Goal: Task Accomplishment & Management: Complete application form

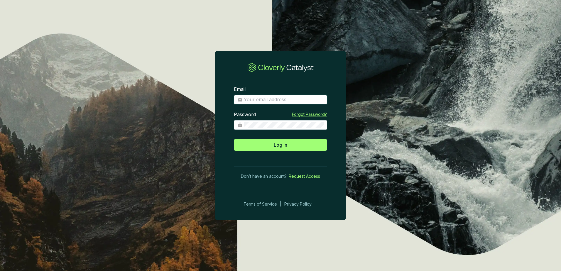
type input "[PERSON_NAME][EMAIL_ADDRESS][PERSON_NAME][DOMAIN_NAME]"
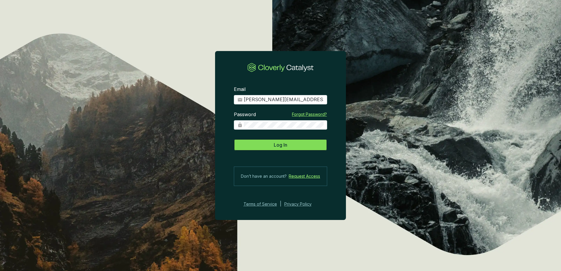
click at [277, 144] on span "Log In" at bounding box center [280, 144] width 13 height 7
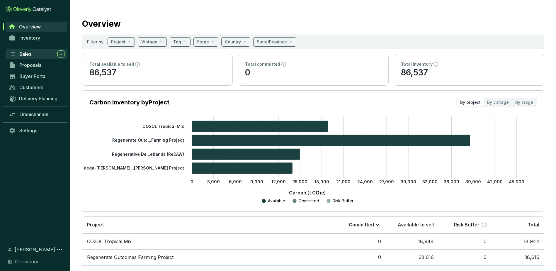
click at [31, 55] on span "Sales" at bounding box center [25, 54] width 12 height 6
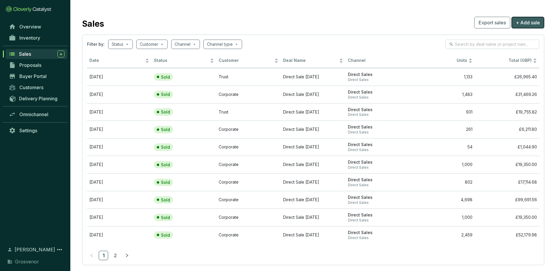
click at [530, 23] on span "+ Add sale" at bounding box center [528, 22] width 24 height 7
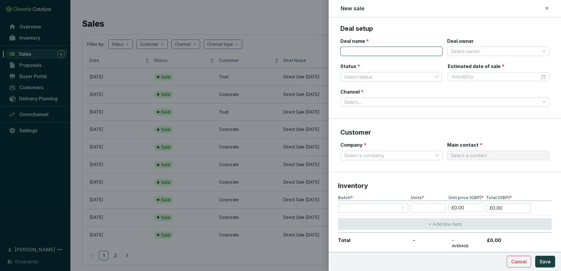
click at [392, 53] on input "Deal name *" at bounding box center [391, 51] width 102 height 9
click at [461, 52] on input "Deal owner" at bounding box center [495, 51] width 89 height 9
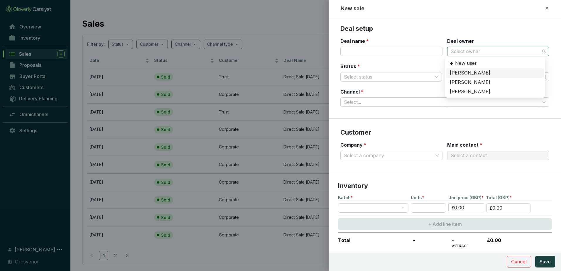
click at [464, 73] on div "[PERSON_NAME]" at bounding box center [495, 73] width 91 height 6
click at [396, 78] on input "Status *" at bounding box center [388, 76] width 89 height 9
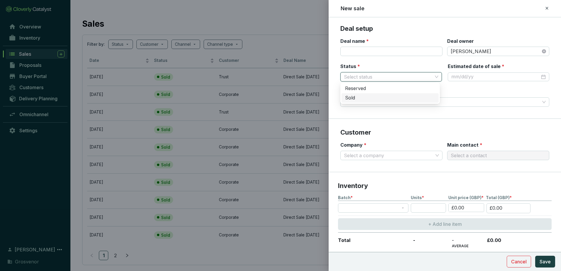
click at [381, 97] on div "Sold" at bounding box center [390, 98] width 90 height 6
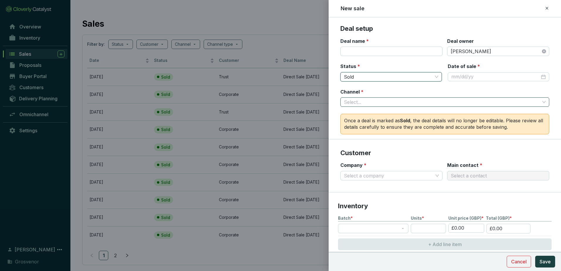
click at [385, 101] on input "Channel *" at bounding box center [442, 102] width 196 height 9
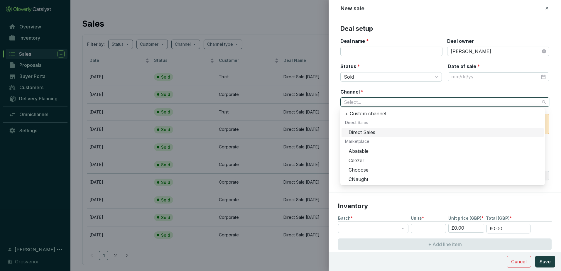
click at [369, 133] on div "Direct Sales" at bounding box center [444, 132] width 192 height 6
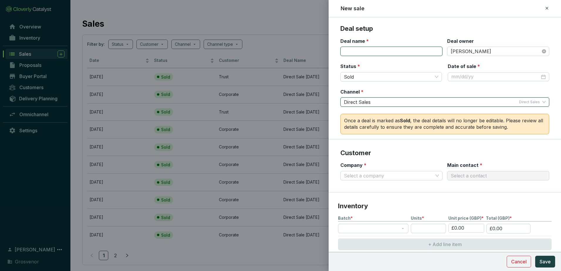
click at [368, 50] on input "Deal name *" at bounding box center [391, 51] width 102 height 9
click at [375, 50] on input "Deal name *" at bounding box center [391, 51] width 102 height 9
type input "2024 Corporate emissions"
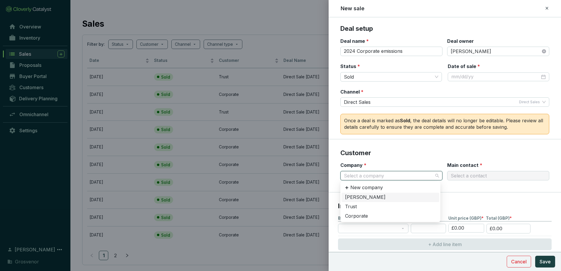
click at [380, 176] on input "Company *" at bounding box center [388, 175] width 89 height 9
click at [364, 215] on div "Corporate" at bounding box center [390, 216] width 91 height 6
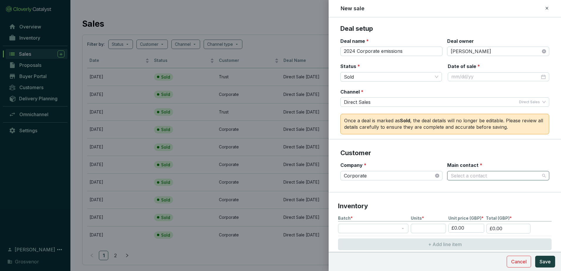
click at [466, 177] on input "Main contact *" at bounding box center [495, 175] width 89 height 9
click at [468, 177] on input "Main contact *" at bounding box center [495, 175] width 89 height 9
click at [483, 159] on section "Customer Company * Corporate Main contact * Select a contact" at bounding box center [445, 165] width 232 height 53
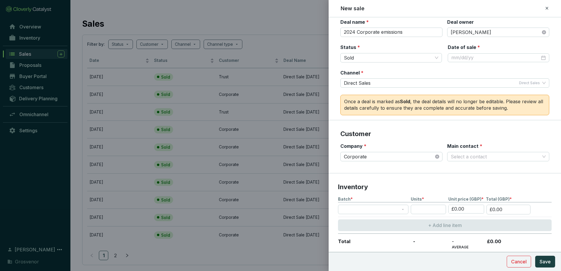
scroll to position [59, 0]
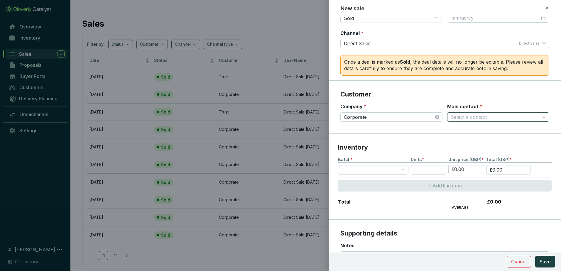
click at [470, 119] on input "Main contact *" at bounding box center [495, 117] width 89 height 9
click at [463, 131] on p "New contact" at bounding box center [470, 130] width 28 height 6
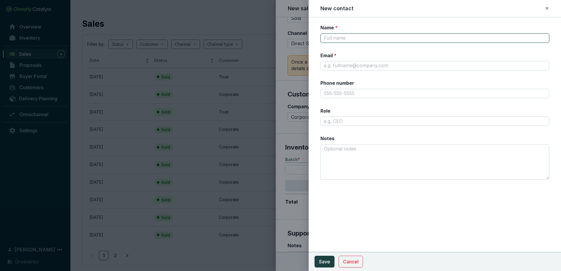
click at [339, 39] on input "Name *" at bounding box center [434, 37] width 229 height 9
type input "[PERSON_NAME]"
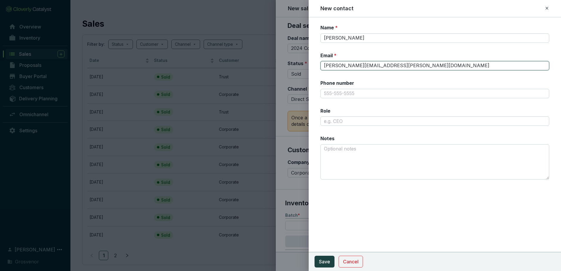
scroll to position [0, 0]
type input "andy.haigh@grosvenor.com"
click at [327, 262] on span "Save" at bounding box center [324, 261] width 11 height 7
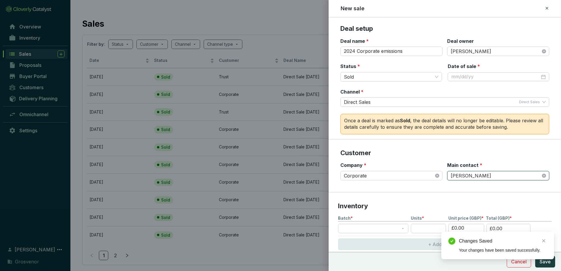
click at [414, 154] on p "Customer" at bounding box center [444, 153] width 209 height 9
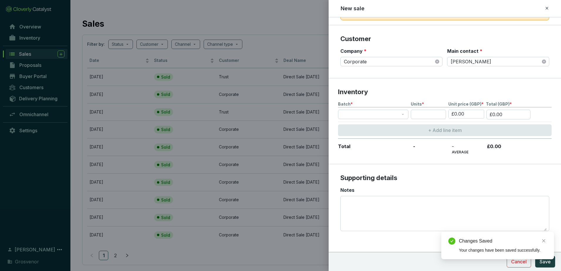
scroll to position [116, 0]
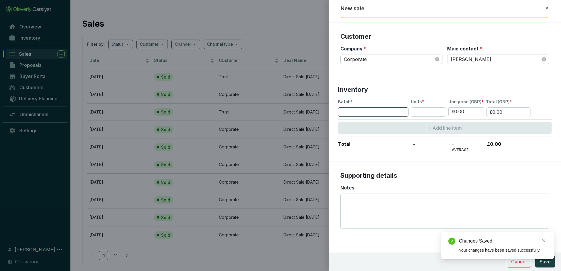
click at [377, 114] on span at bounding box center [372, 112] width 63 height 9
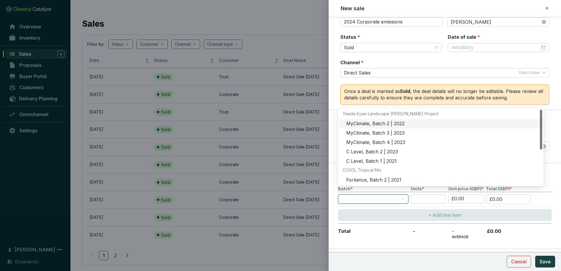
scroll to position [28, 0]
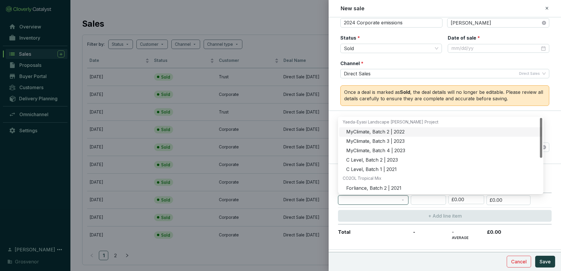
click at [371, 130] on div "MyClimate, Batch 2 | 2022" at bounding box center [442, 132] width 192 height 6
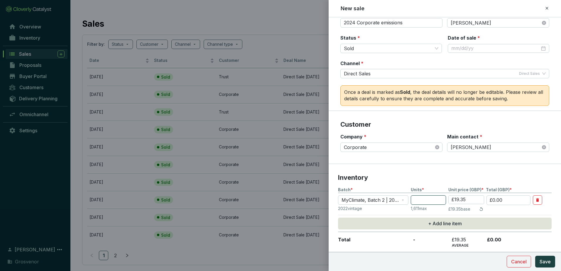
click at [414, 199] on input "number" at bounding box center [428, 199] width 35 height 9
type input "4"
type input "£77.40"
type input "43"
type input "£832.05"
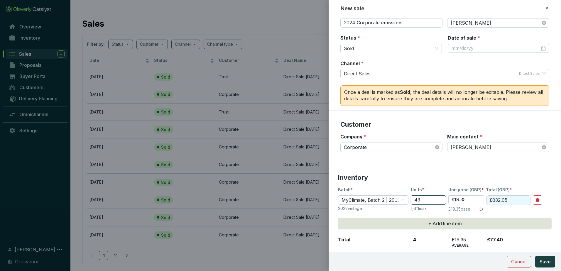
type input "433"
type input "£8,378.55"
type input "433"
click at [442, 176] on p "Inventory" at bounding box center [445, 177] width 214 height 9
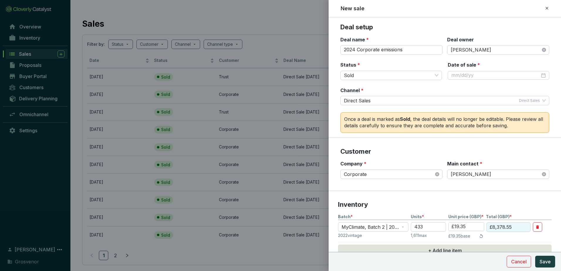
scroll to position [0, 0]
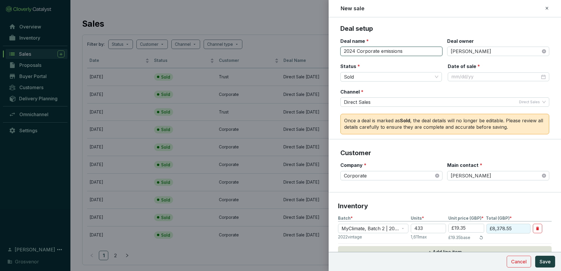
click at [412, 51] on input "2024 Corporate emissions" at bounding box center [391, 51] width 102 height 9
type input "2024 Corporate emissions and offices"
click at [427, 229] on input "433" at bounding box center [428, 228] width 35 height 9
drag, startPoint x: 429, startPoint y: 229, endPoint x: 409, endPoint y: 227, distance: 20.3
click at [409, 227] on section "MyClimate, Batch 2 | 2022 433 £19.35 £8,378.55" at bounding box center [445, 229] width 214 height 10
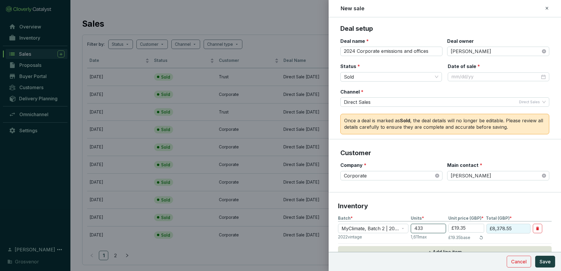
type input "7"
type input "£135.45"
type input "72"
type input "£1,393.20"
type input "723"
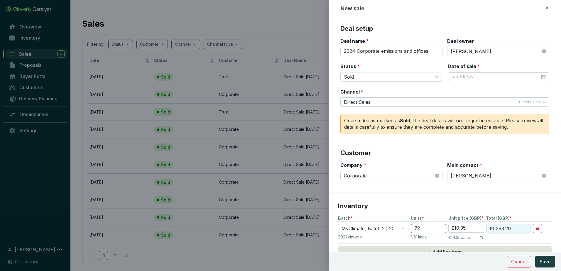
type input "£13,990.05"
type input "723"
click at [429, 202] on p "Inventory" at bounding box center [445, 206] width 214 height 9
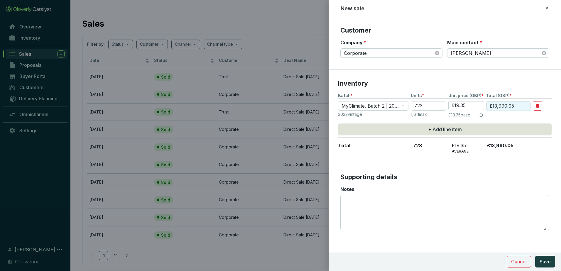
scroll to position [124, 0]
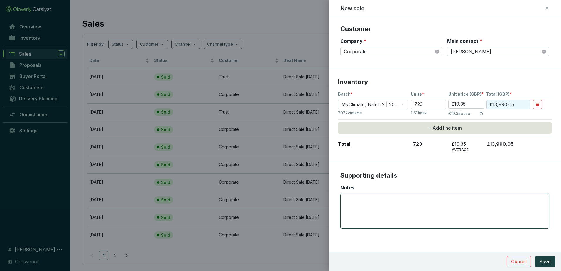
click at [443, 203] on textarea "Notes" at bounding box center [445, 211] width 204 height 35
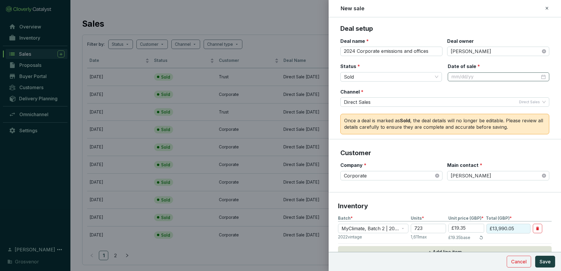
type textarea "432.5 for corporate emissions. 289.79 for GPUK offices"
click at [469, 77] on input "Date of sale *" at bounding box center [495, 77] width 89 height 6
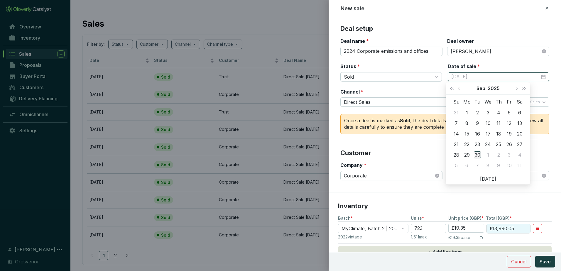
type input "9/30/2025"
click at [476, 155] on div "30" at bounding box center [477, 154] width 7 height 7
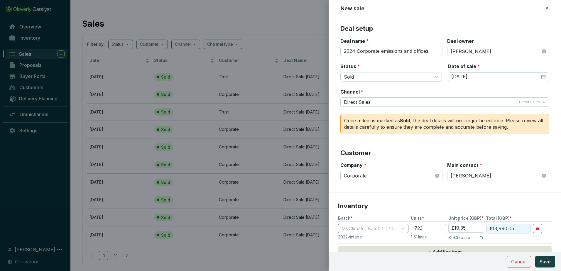
click at [400, 229] on span "MyClimate, Batch 2 | 2022" at bounding box center [372, 228] width 63 height 9
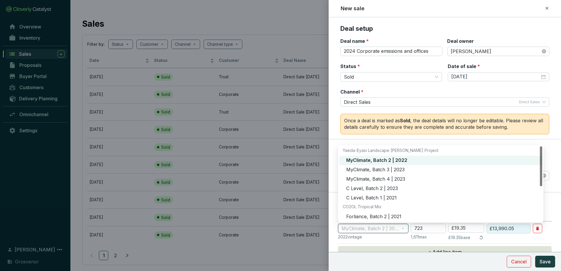
click at [427, 109] on section "Deal setup Deal name * 2024 Corporate emissions and offices Deal owner Andy Hai…" at bounding box center [445, 81] width 232 height 115
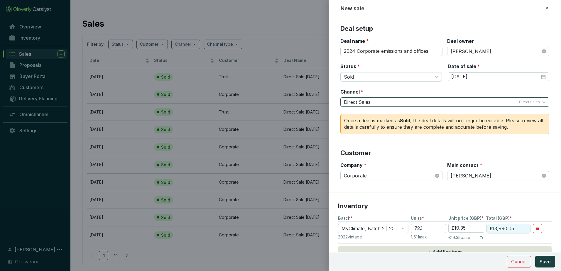
click at [446, 104] on div "Direct Sales Direct Sales" at bounding box center [442, 102] width 196 height 9
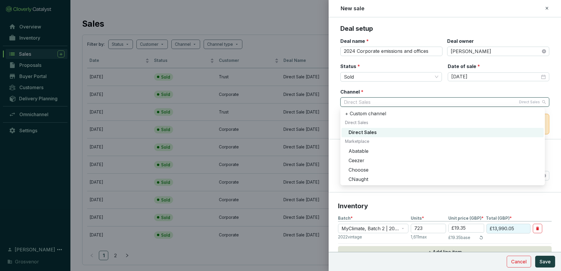
click at [369, 133] on div "Direct Sales" at bounding box center [444, 132] width 192 height 6
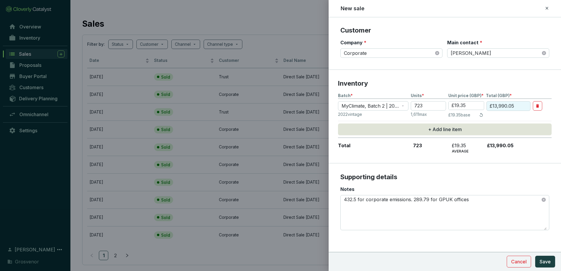
scroll to position [124, 0]
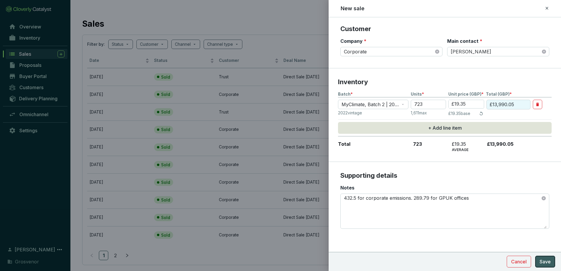
click at [547, 262] on span "Save" at bounding box center [544, 261] width 11 height 7
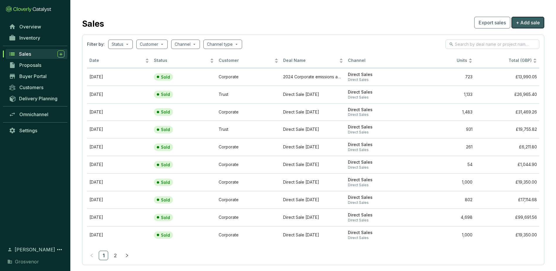
click at [530, 21] on span "+ Add sale" at bounding box center [528, 22] width 24 height 7
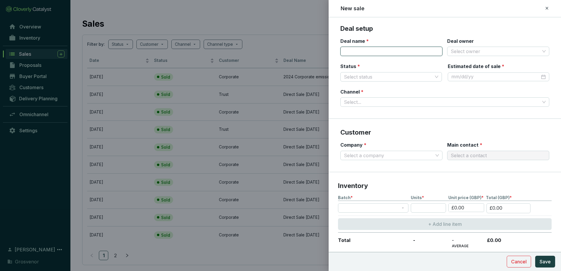
click at [367, 50] on input "Deal name *" at bounding box center [391, 51] width 102 height 9
type input "2024 Development emissions"
type input "A"
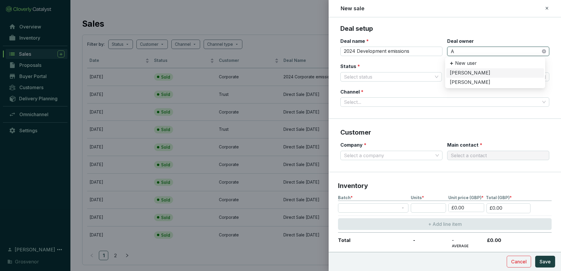
click at [463, 73] on div "[PERSON_NAME]" at bounding box center [495, 73] width 91 height 6
click at [382, 74] on input "Status *" at bounding box center [388, 76] width 89 height 9
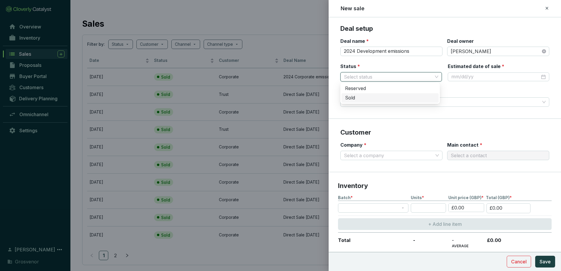
click at [363, 99] on div "Sold" at bounding box center [390, 98] width 90 height 6
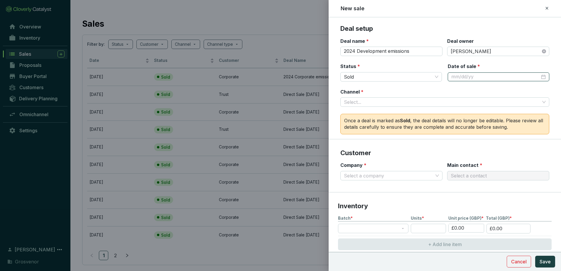
click at [451, 77] on input "Date of sale *" at bounding box center [495, 77] width 89 height 6
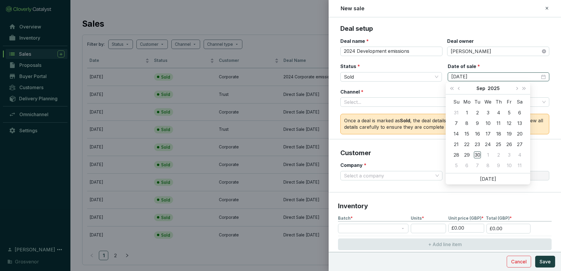
type input "9/30/2025"
click at [478, 155] on div "30" at bounding box center [477, 154] width 7 height 7
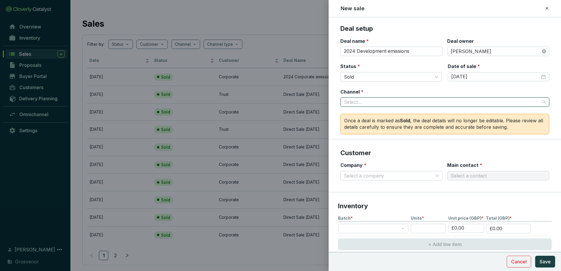
drag, startPoint x: 345, startPoint y: 99, endPoint x: 347, endPoint y: 101, distance: 3.3
click at [345, 99] on input "Channel *" at bounding box center [442, 102] width 196 height 9
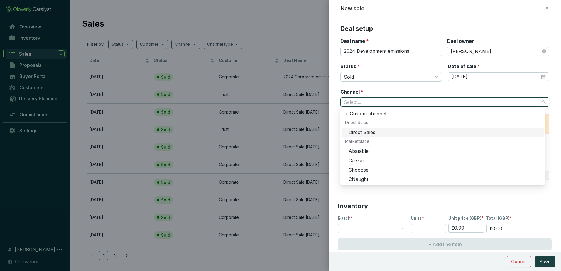
click at [362, 131] on div "Direct Sales" at bounding box center [444, 132] width 192 height 6
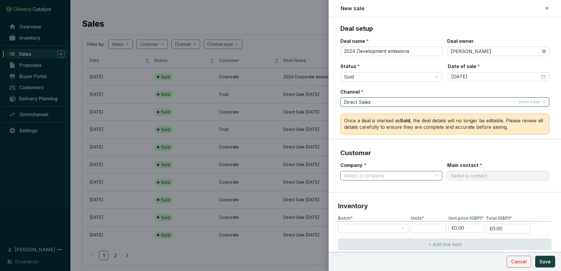
click at [370, 176] on input "Company *" at bounding box center [388, 175] width 89 height 9
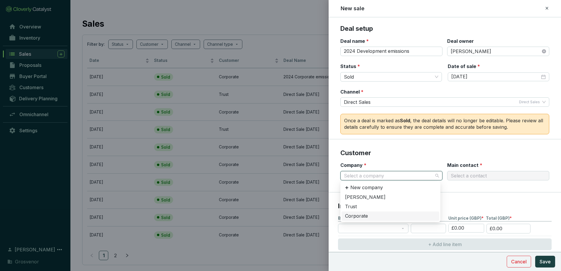
click at [361, 215] on div "Corporate" at bounding box center [390, 216] width 91 height 6
click at [477, 176] on input "Main contact *" at bounding box center [495, 175] width 89 height 9
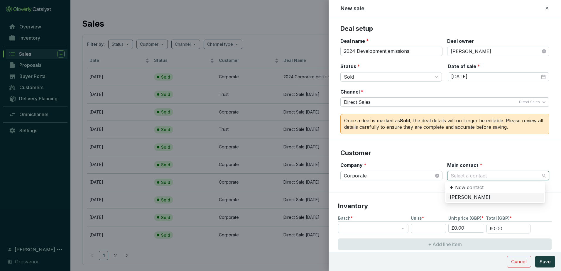
click at [465, 199] on div "[PERSON_NAME]" at bounding box center [495, 197] width 91 height 6
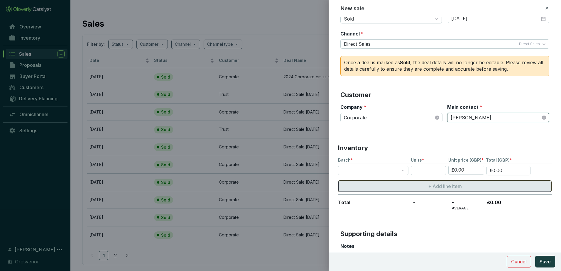
scroll to position [59, 0]
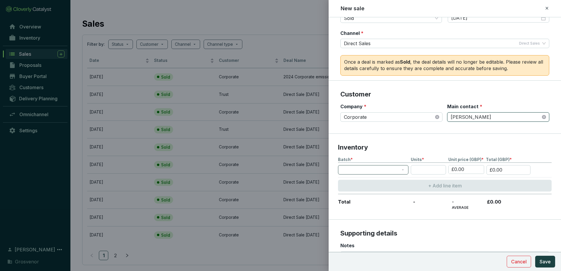
click at [365, 172] on span at bounding box center [372, 169] width 63 height 9
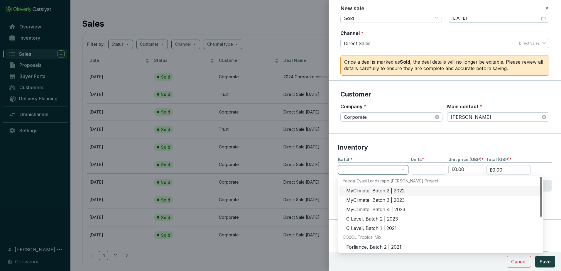
click at [374, 191] on div "MyClimate, Batch 2 | 2022" at bounding box center [442, 191] width 192 height 6
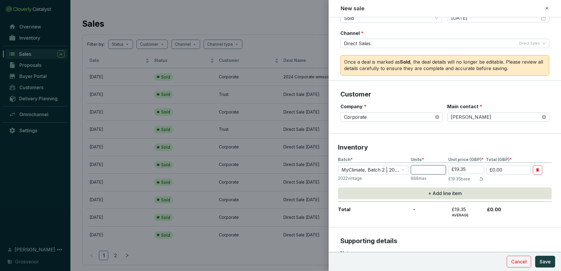
click at [416, 170] on input "number" at bounding box center [428, 169] width 35 height 9
type input "8"
type input "£154.80"
type input "88"
type input "£1,702.80"
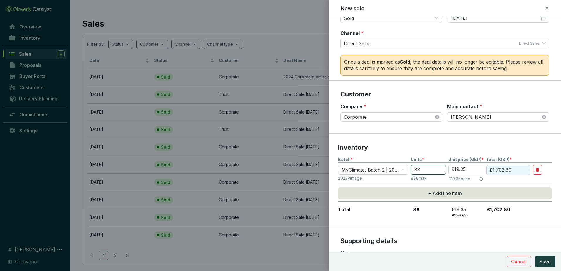
type input "888"
type input "£17,182.80"
type input "888"
click at [423, 148] on p "Inventory" at bounding box center [445, 147] width 214 height 9
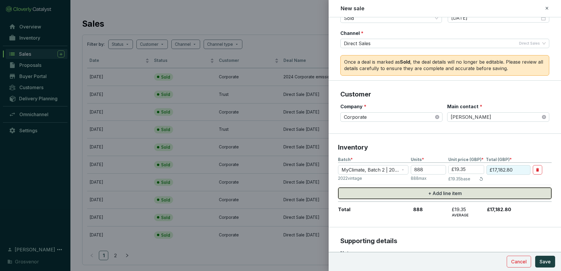
click at [453, 192] on span "+ Add line item" at bounding box center [445, 193] width 34 height 7
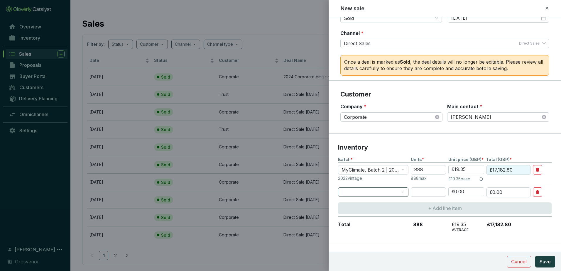
click at [397, 191] on span at bounding box center [372, 192] width 63 height 9
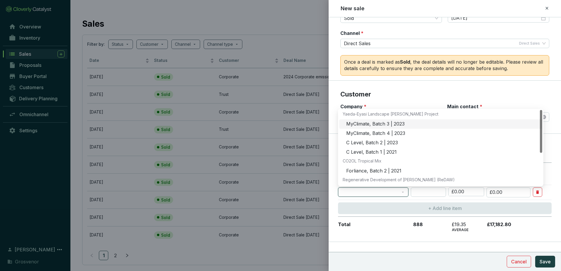
click at [373, 123] on div "MyClimate, Batch 3 | 2023" at bounding box center [442, 124] width 192 height 6
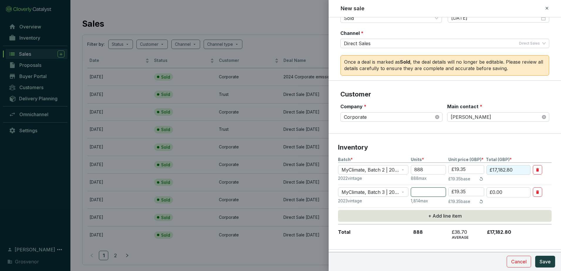
click at [424, 193] on input "number" at bounding box center [428, 191] width 35 height 9
type input "1"
type input "£19.35"
type input "18"
type input "£348.30"
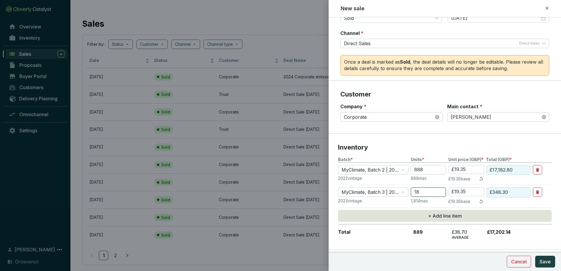
type input "181"
type input "£3,502.35"
type input "1814"
type input "£35,100.90"
type input "1814"
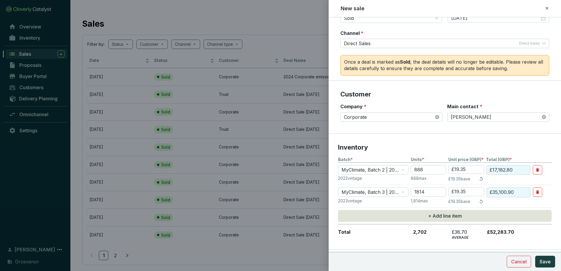
click at [422, 137] on section "Inventory Batch * Units * Unit price (GBP) * Total (GBP) * MyClimate, Batch 2 |…" at bounding box center [445, 192] width 232 height 116
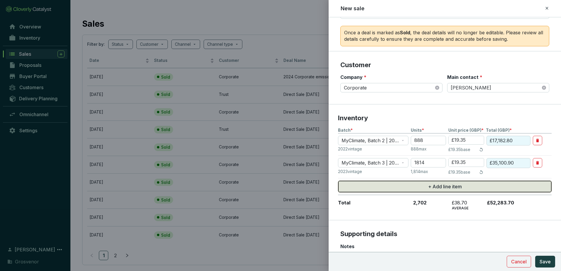
click at [436, 186] on span "+ Add line item" at bounding box center [445, 186] width 34 height 7
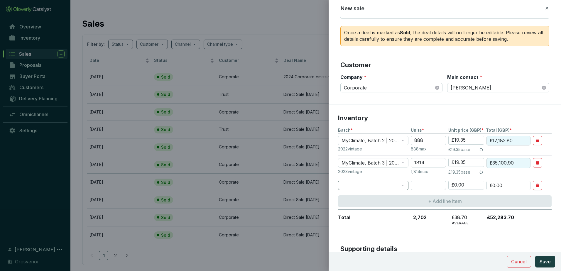
click at [379, 186] on span at bounding box center [372, 185] width 63 height 9
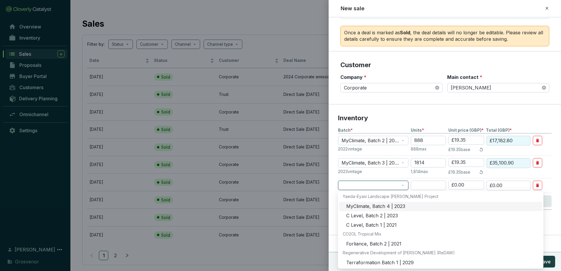
click at [373, 206] on div "MyClimate, Batch 4 | 2023" at bounding box center [442, 206] width 192 height 6
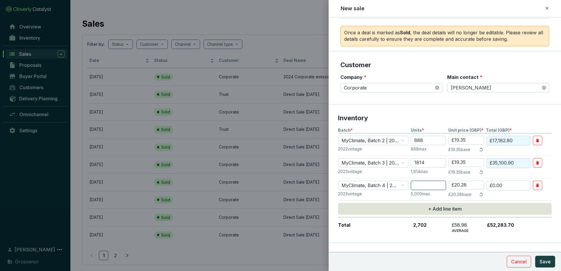
click at [424, 187] on input "number" at bounding box center [428, 185] width 35 height 9
type input "2"
type input "£40.56"
type input "22"
type input "£446.16"
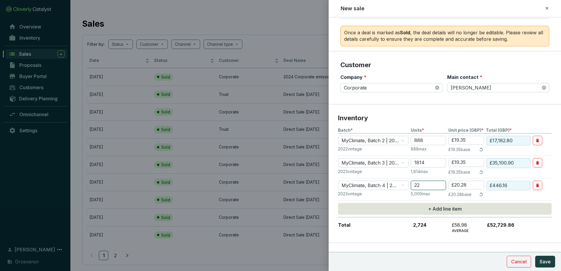
type input "220"
type input "£4,461.60"
type input "2200"
type input "£44,616.00"
type input "220"
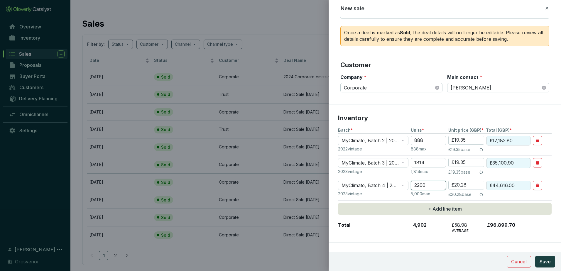
type input "£4,461.60"
type input "22"
type input "£446.16"
type input "221"
type input "£4,481.88"
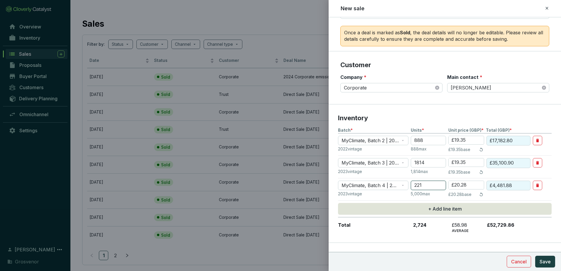
type input "2215"
type input "£44,920.20"
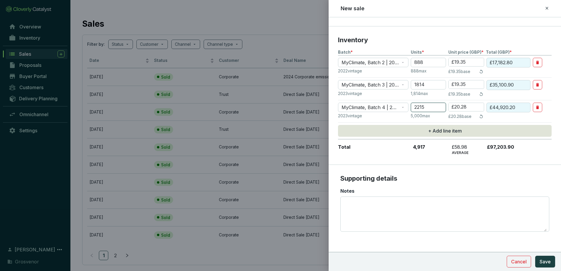
scroll to position [169, 0]
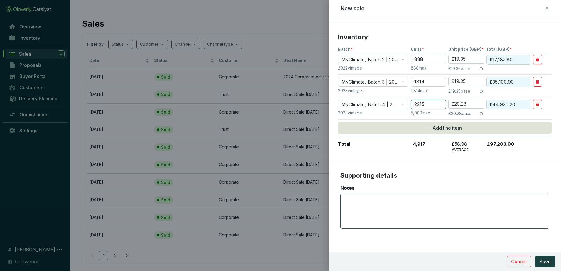
type input "2215"
click at [441, 199] on textarea "Notes" at bounding box center [445, 211] width 204 height 35
drag, startPoint x: 386, startPoint y: 198, endPoint x: 373, endPoint y: 199, distance: 13.2
click at [373, 199] on textarea "4916.45t for SMDP development projects in 2024" at bounding box center [445, 211] width 204 height 35
click at [470, 201] on textarea "4916.45t for development projects in 2024" at bounding box center [445, 211] width 204 height 35
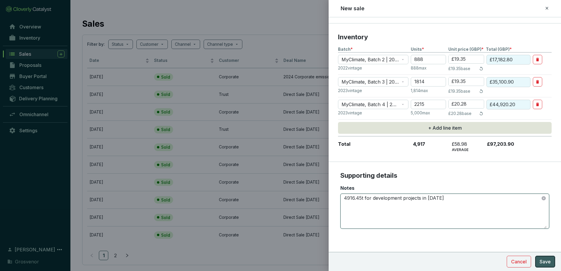
type textarea "4916.45t for development projects in 2024"
click at [547, 261] on span "Save" at bounding box center [544, 261] width 11 height 7
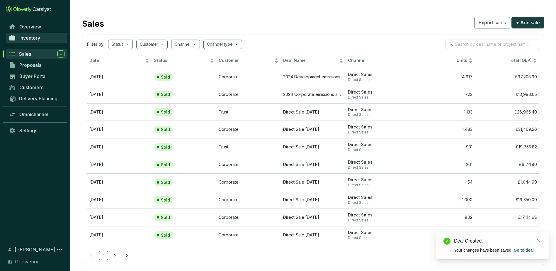
click at [26, 37] on span "Inventory" at bounding box center [29, 38] width 21 height 6
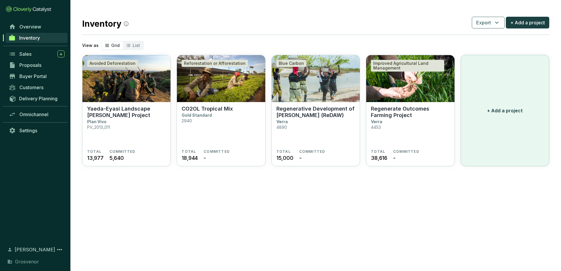
click at [508, 114] on button "+ Add a project" at bounding box center [505, 110] width 89 height 111
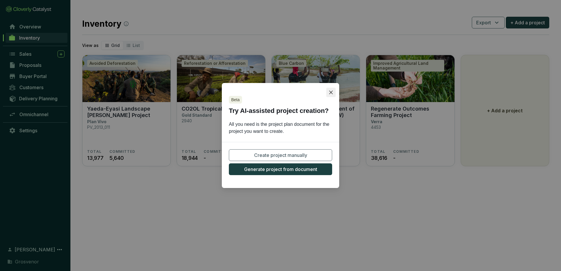
click at [329, 90] on icon "close" at bounding box center [331, 92] width 5 height 5
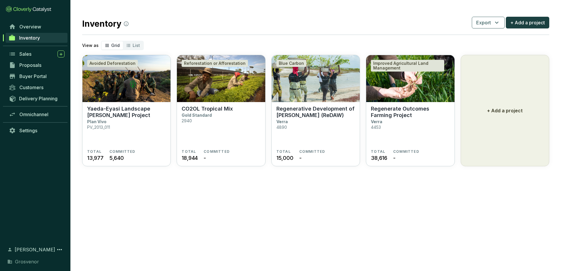
click at [336, 194] on section "Inventory Export + Add a project View as Grid List Avoided Deforestation Yaeda-…" at bounding box center [280, 135] width 561 height 271
click at [31, 28] on span "Overview" at bounding box center [30, 27] width 22 height 6
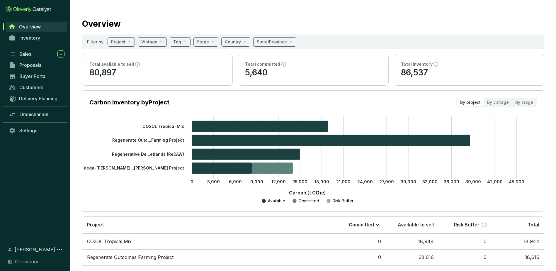
click at [78, 61] on section "Overview Filter by: Project Vintage Tag Stage Country State/Province Total avai…" at bounding box center [313, 164] width 486 height 329
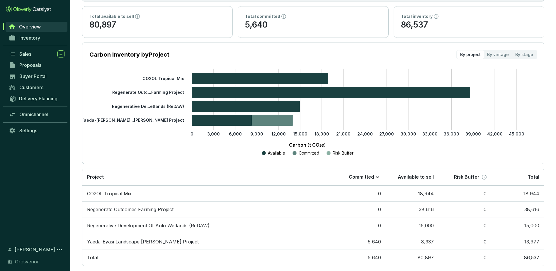
scroll to position [58, 0]
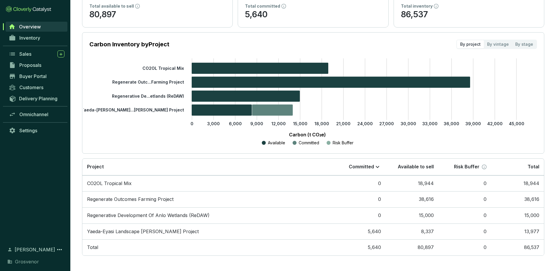
click at [75, 152] on section "Overview Filter by: Project Vintage Tag Stage Country State/Province Total avai…" at bounding box center [313, 106] width 486 height 329
click at [35, 41] on link "Inventory" at bounding box center [37, 38] width 62 height 10
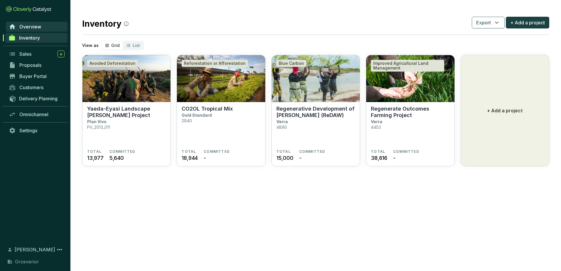
click at [29, 25] on span "Overview" at bounding box center [30, 27] width 22 height 6
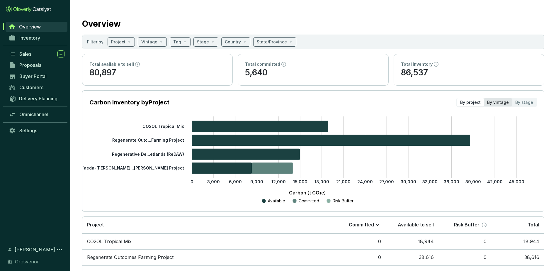
click at [501, 104] on div "By vintage" at bounding box center [498, 102] width 28 height 8
click at [484, 98] on input "By vintage" at bounding box center [484, 98] width 0 height 0
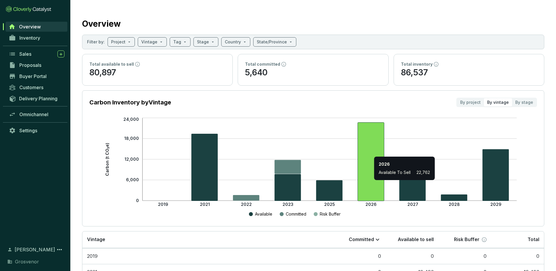
click at [373, 183] on icon at bounding box center [371, 161] width 26 height 78
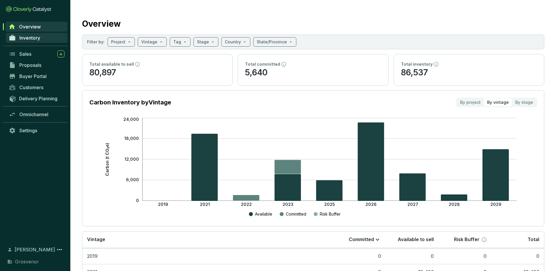
click at [28, 39] on span "Inventory" at bounding box center [29, 38] width 21 height 6
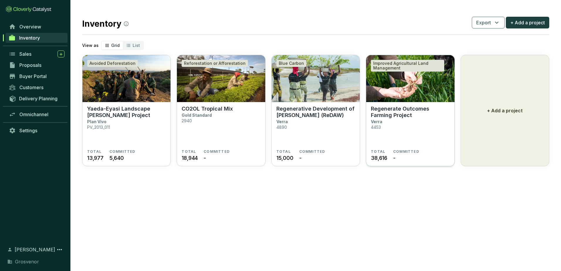
click at [402, 136] on section "Regenerate Outcomes Farming Project Verra 4453" at bounding box center [410, 128] width 79 height 44
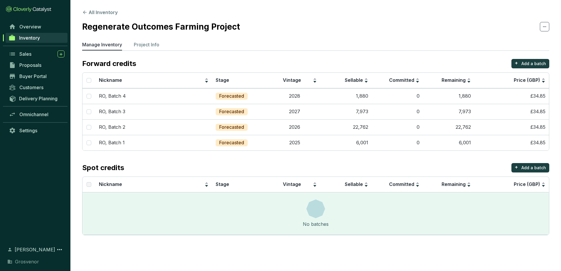
click at [299, 156] on section "Forward credits + Add a batch Nickname Stage Vintage Sellable Committed Remaini…" at bounding box center [315, 147] width 467 height 176
click at [27, 27] on span "Overview" at bounding box center [30, 27] width 22 height 6
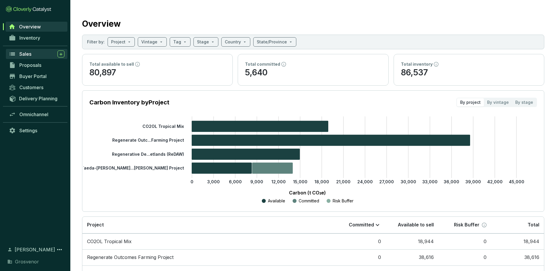
click at [37, 55] on div "Sales" at bounding box center [41, 53] width 45 height 7
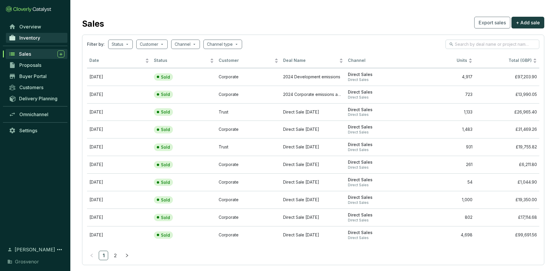
click at [28, 39] on span "Inventory" at bounding box center [29, 38] width 21 height 6
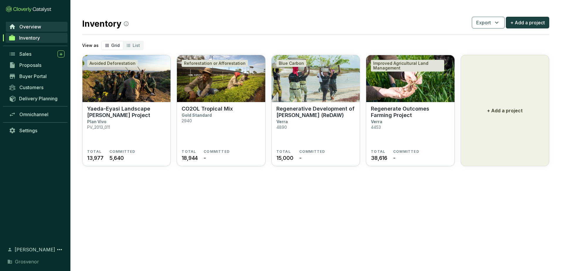
click at [35, 27] on span "Overview" at bounding box center [30, 27] width 22 height 6
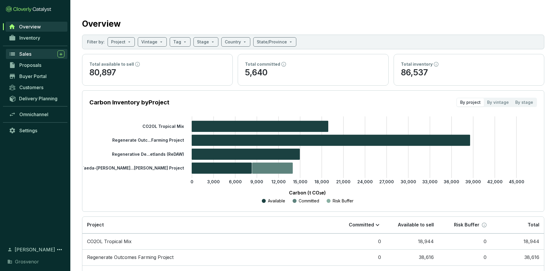
click at [30, 51] on span "Sales" at bounding box center [25, 54] width 12 height 6
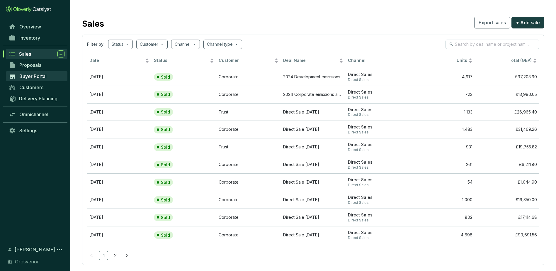
click at [37, 77] on span "Buyer Portal" at bounding box center [32, 76] width 27 height 6
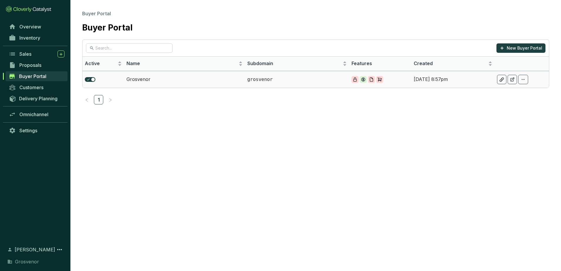
click at [144, 80] on td "Grosvenor" at bounding box center [184, 79] width 121 height 17
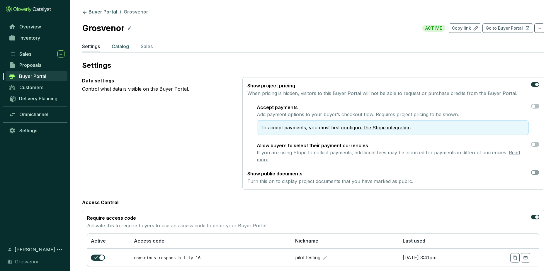
click at [119, 47] on p "Catalog" at bounding box center [120, 46] width 17 height 7
